Goal: Book appointment/travel/reservation

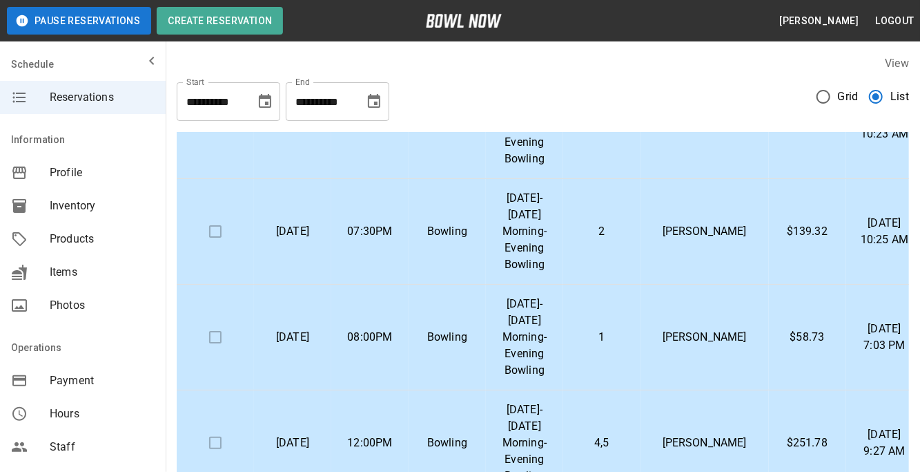
scroll to position [957, 0]
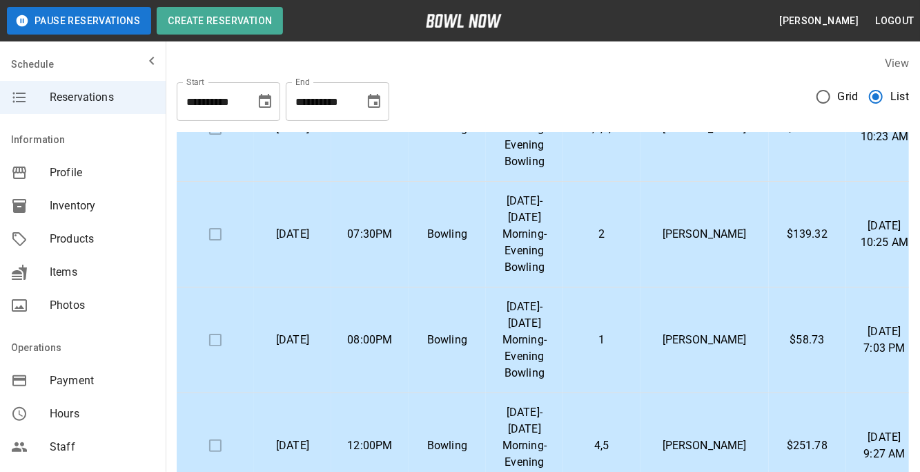
click at [630, 331] on p "1" at bounding box center [601, 339] width 55 height 17
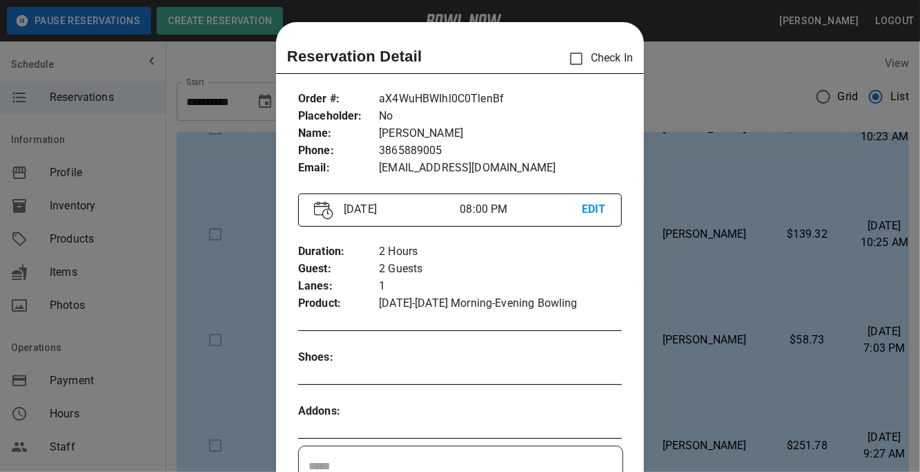
scroll to position [21, 0]
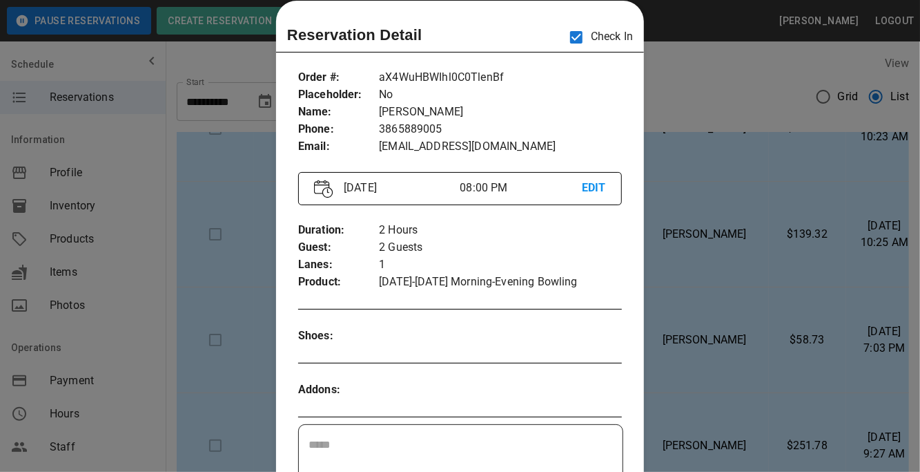
click at [757, 84] on div at bounding box center [460, 236] width 920 height 472
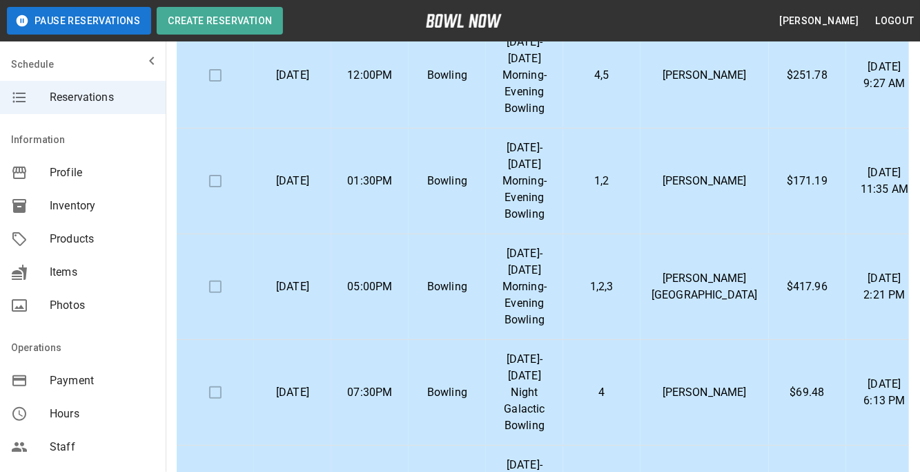
scroll to position [97, 0]
click at [628, 205] on td "1,2" at bounding box center [601, 181] width 77 height 106
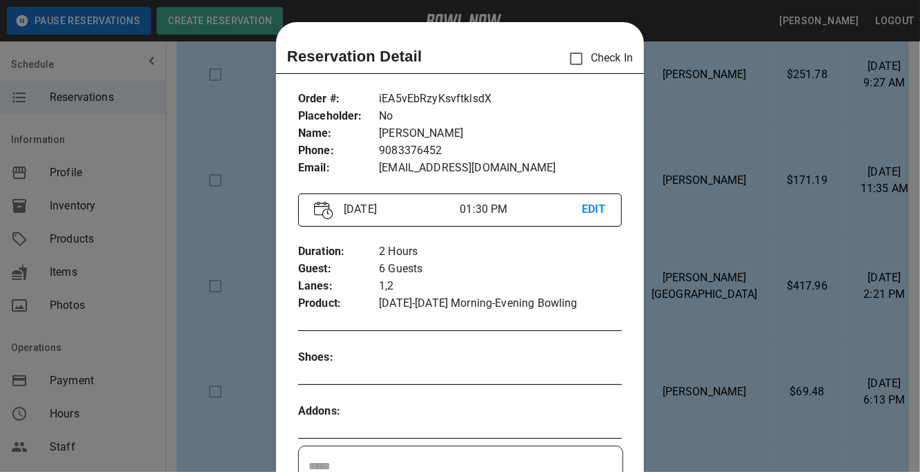
scroll to position [21, 0]
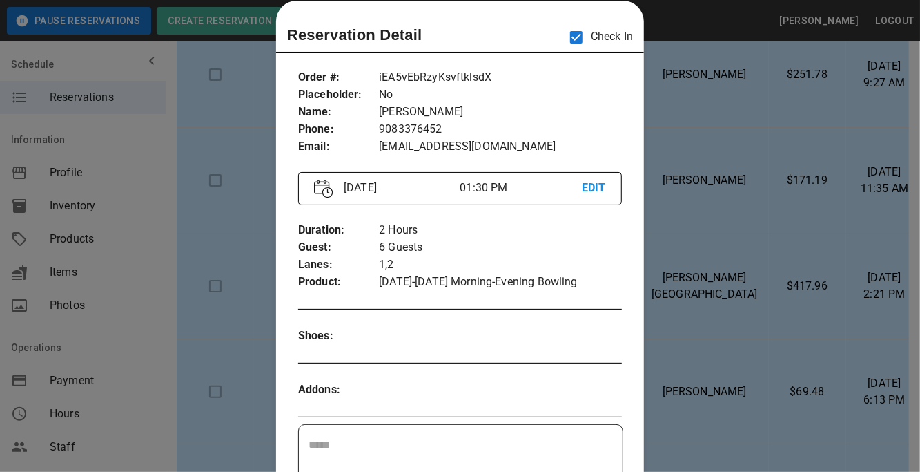
click at [225, 196] on div at bounding box center [460, 236] width 920 height 472
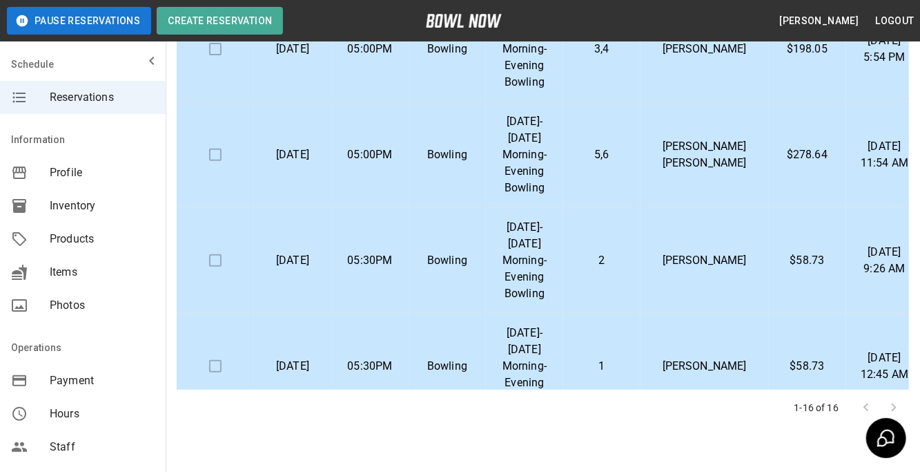
scroll to position [348, 0]
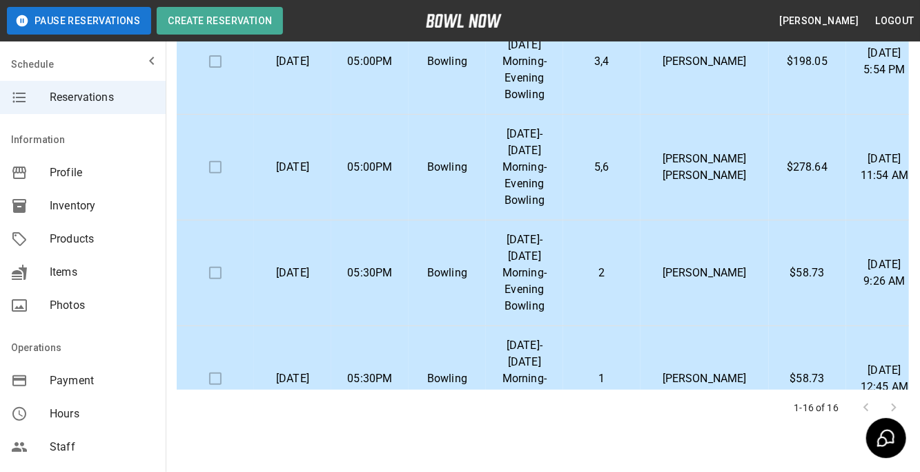
click at [438, 287] on td "Bowling" at bounding box center [447, 273] width 77 height 106
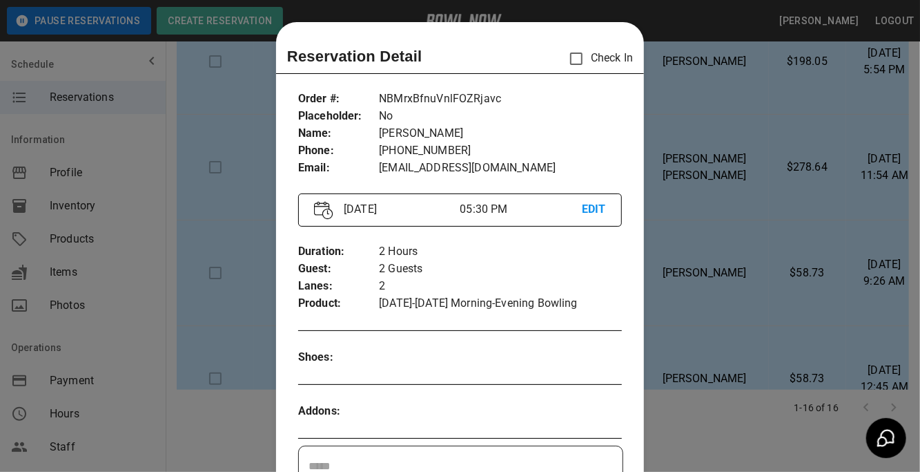
scroll to position [21, 0]
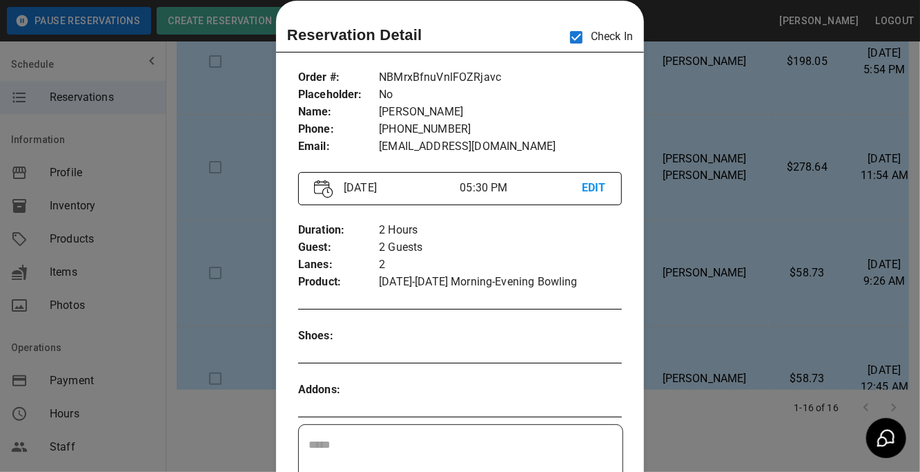
click at [181, 168] on div at bounding box center [460, 236] width 920 height 472
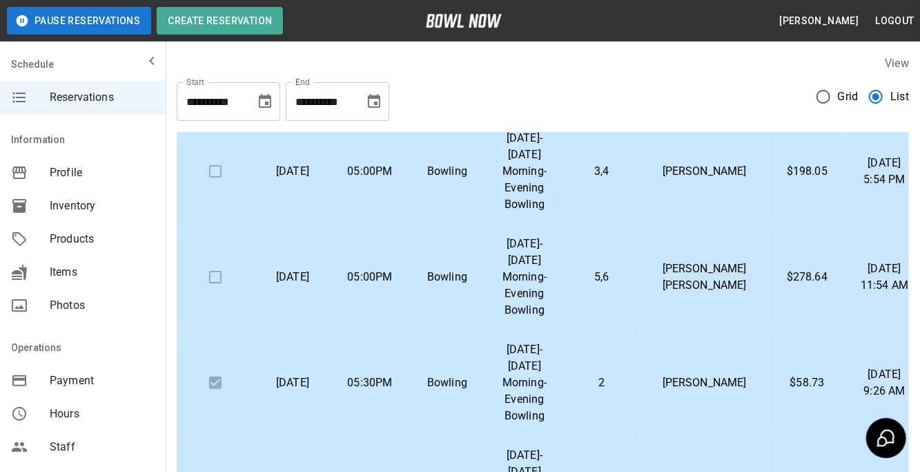
scroll to position [493, 0]
